Goal: Information Seeking & Learning: Learn about a topic

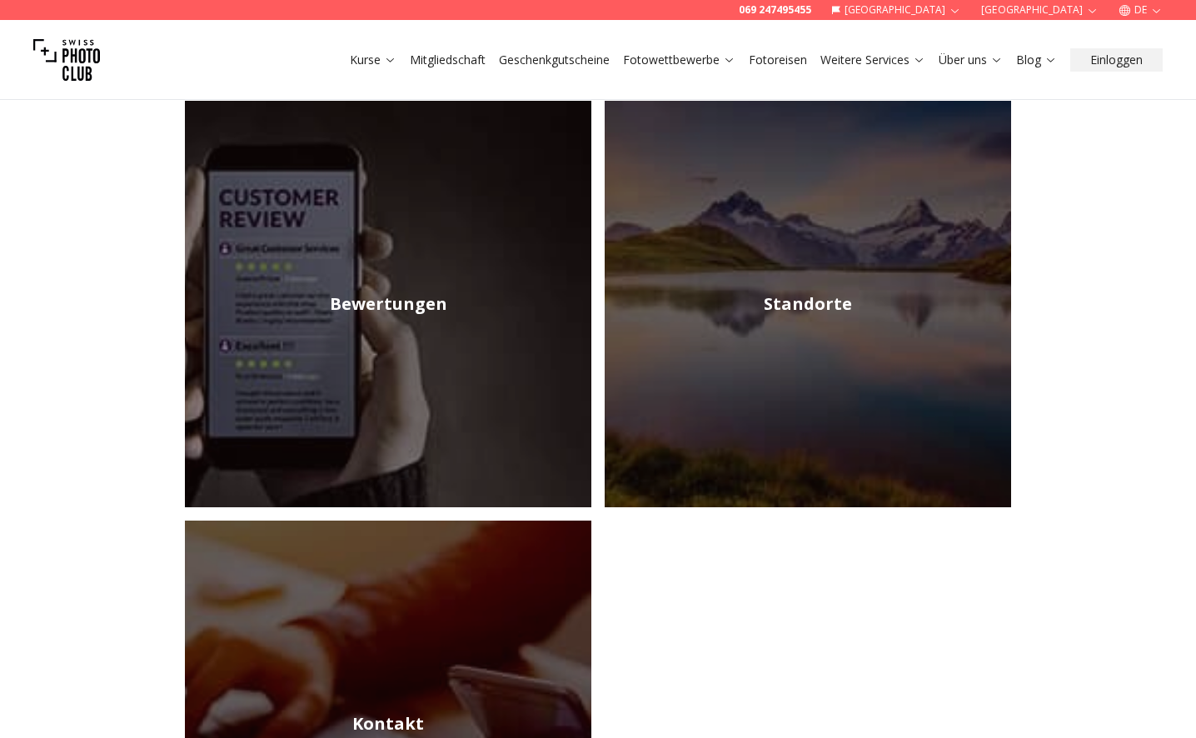
scroll to position [691, 0]
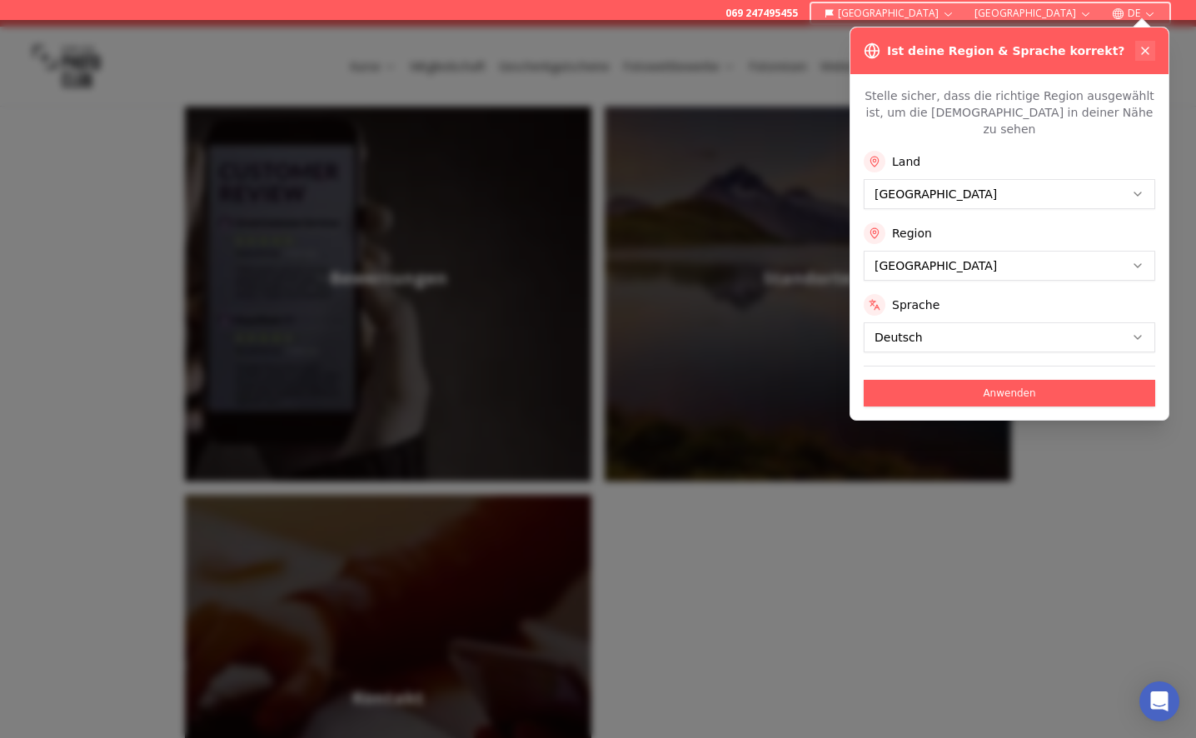
click at [1143, 50] on icon at bounding box center [1144, 50] width 13 height 13
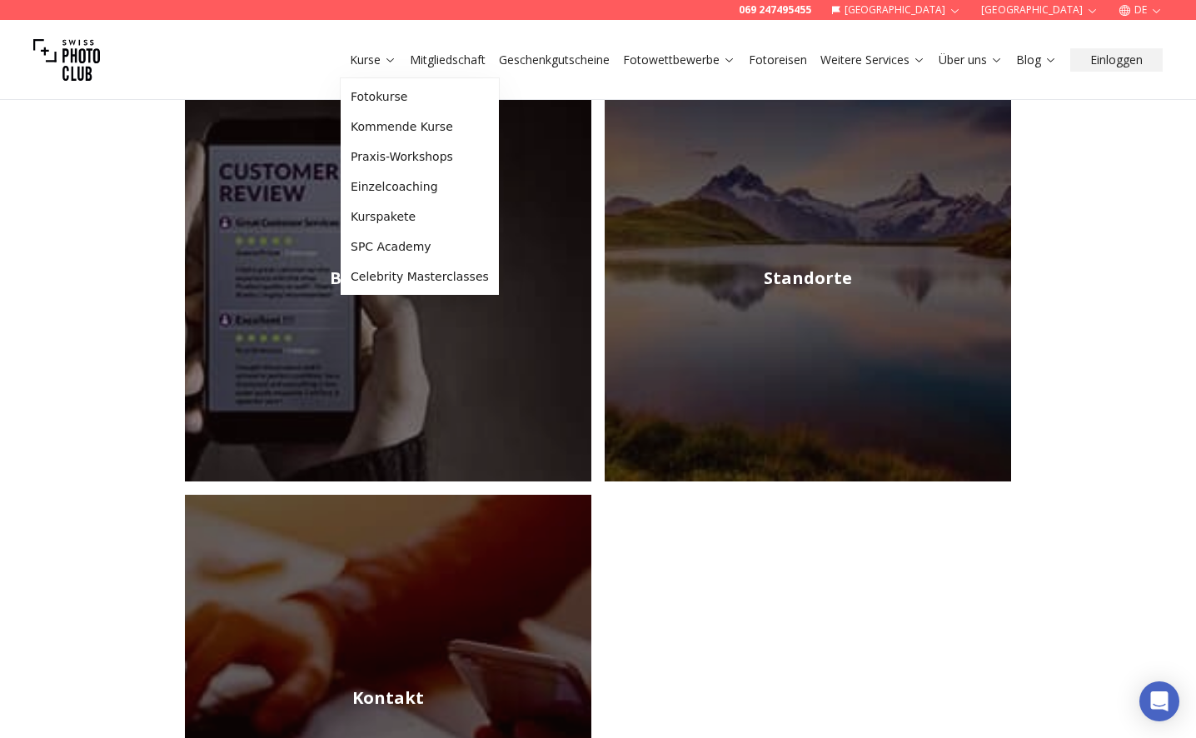
click at [373, 59] on link "Kurse" at bounding box center [373, 60] width 47 height 17
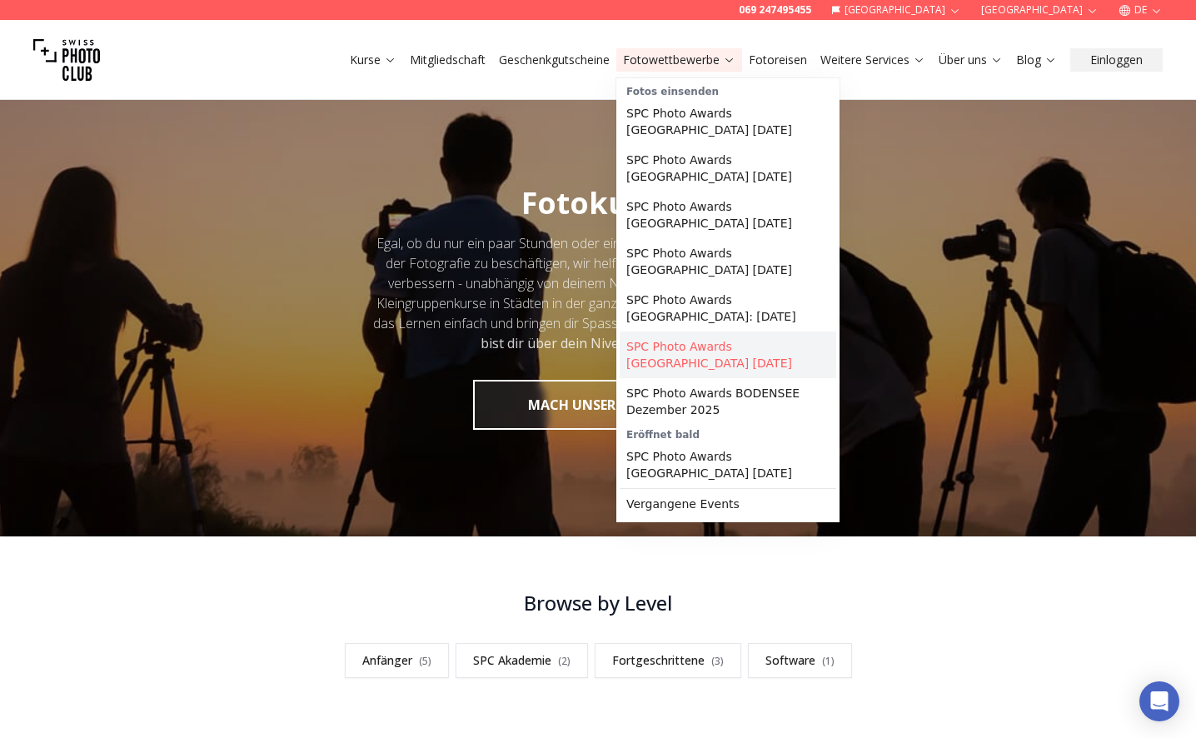
click at [723, 332] on link "SPC Photo Awards [GEOGRAPHIC_DATA] [DATE]" at bounding box center [728, 354] width 217 height 47
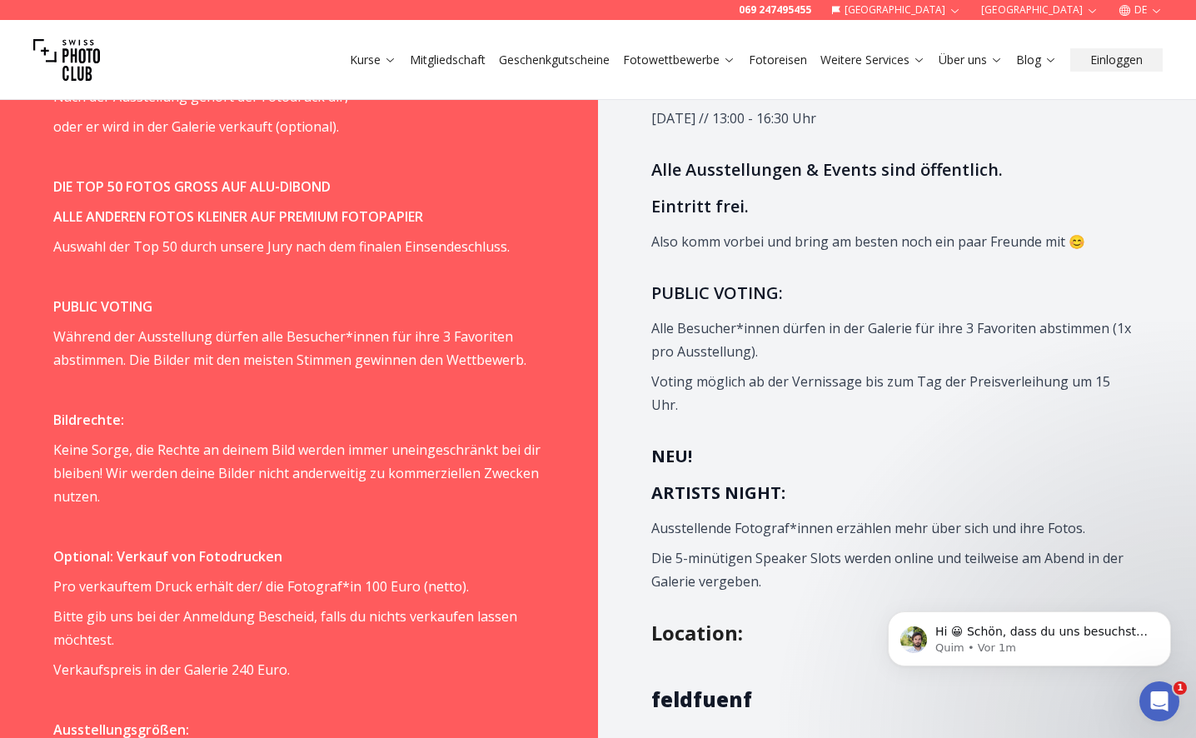
scroll to position [1622, 0]
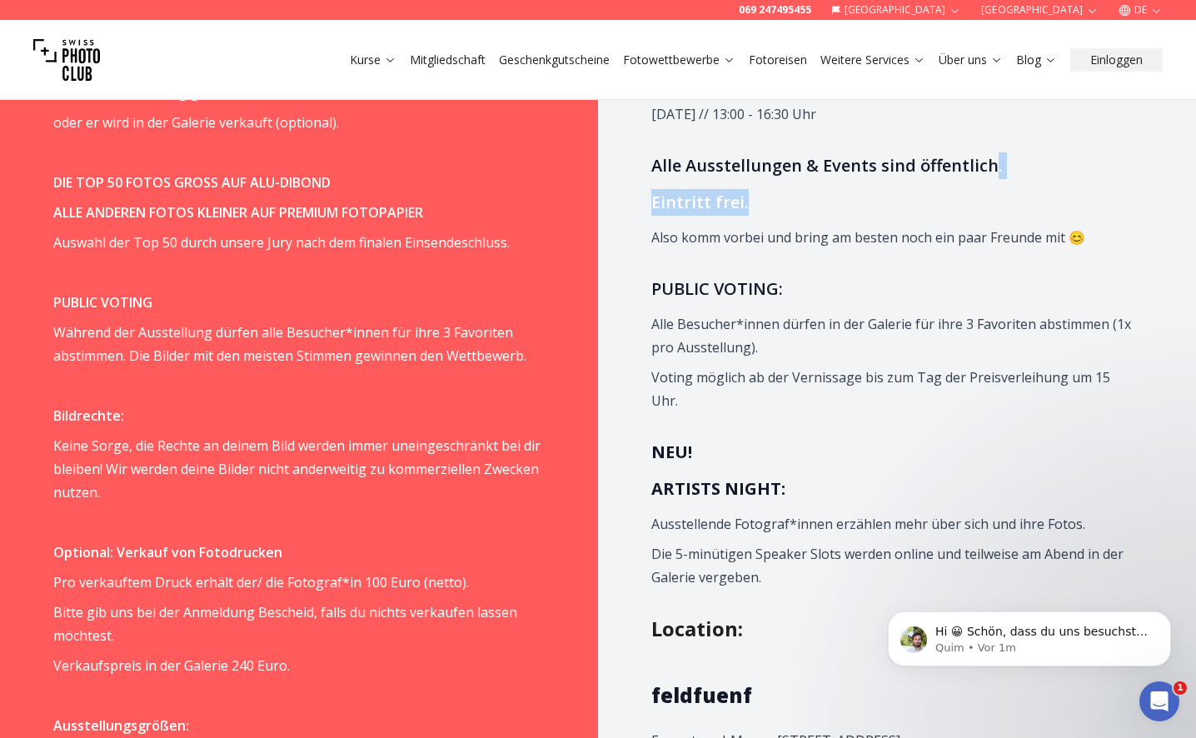
drag, startPoint x: 991, startPoint y: 187, endPoint x: 942, endPoint y: 222, distance: 60.3
click at [942, 222] on span "Dezember - [DATE] VERNISSAGE: [DATE] // 18:00 - 21:00 Uhr FINISSAGE & PREISVERL…" at bounding box center [894, 223] width 487 height 731
click at [942, 216] on h3 "Eintritt frei." at bounding box center [894, 202] width 487 height 27
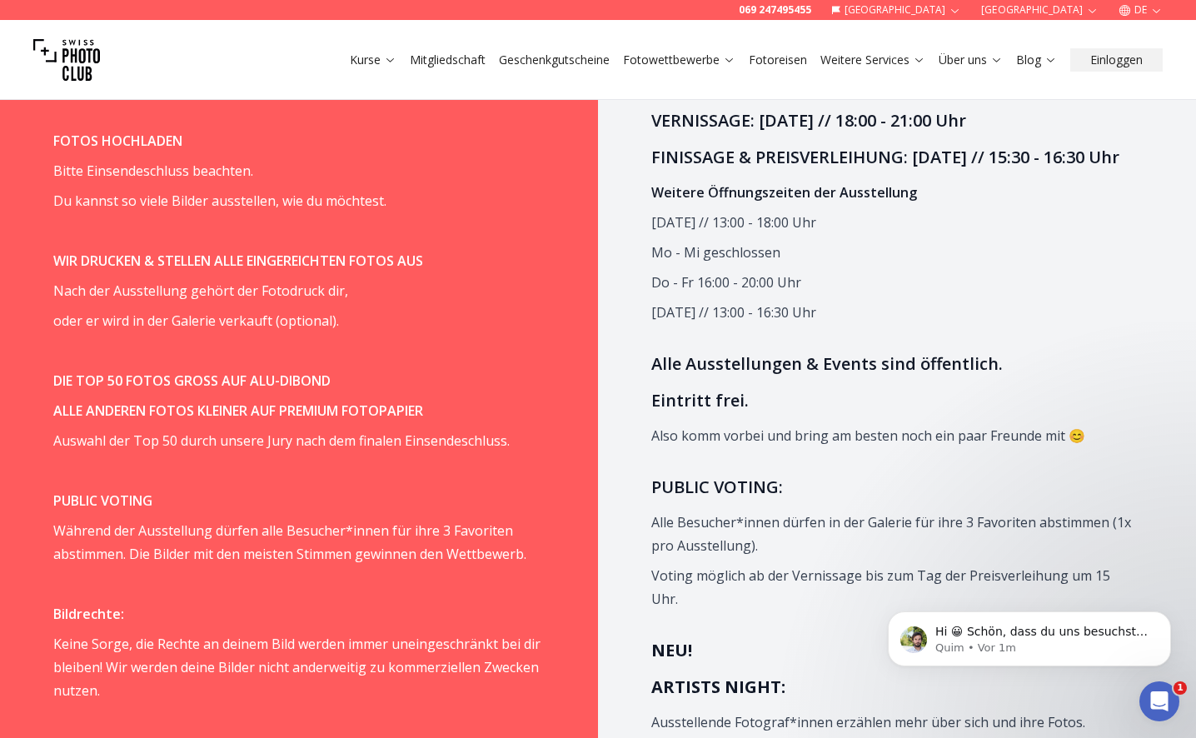
scroll to position [1423, 0]
drag, startPoint x: 756, startPoint y: 310, endPoint x: 728, endPoint y: 206, distance: 107.9
click at [696, 239] on span "Dezember - [DATE] VERNISSAGE: [DATE] // 18:00 - 21:00 Uhr FINISSAGE & PREISVERL…" at bounding box center [894, 422] width 487 height 731
click at [961, 295] on p "Do - Fr 16:00 - 20:00 Uhr" at bounding box center [894, 282] width 487 height 23
